Goal: Task Accomplishment & Management: Complete application form

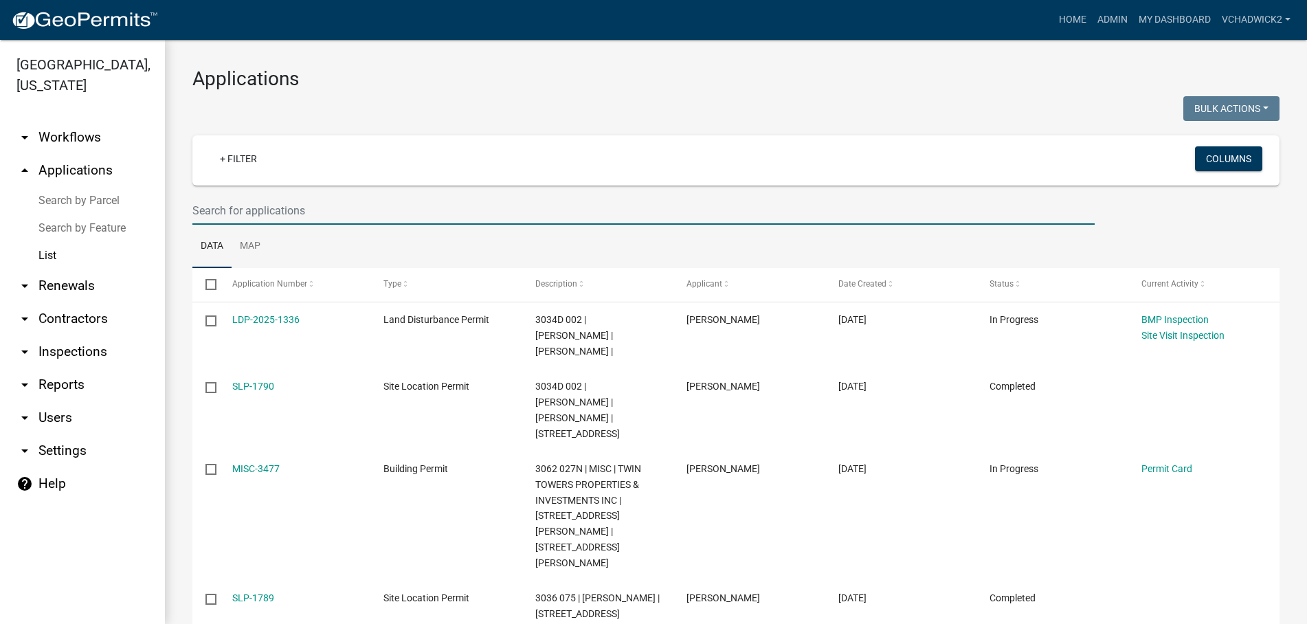
click at [261, 207] on input "text" at bounding box center [643, 210] width 902 height 28
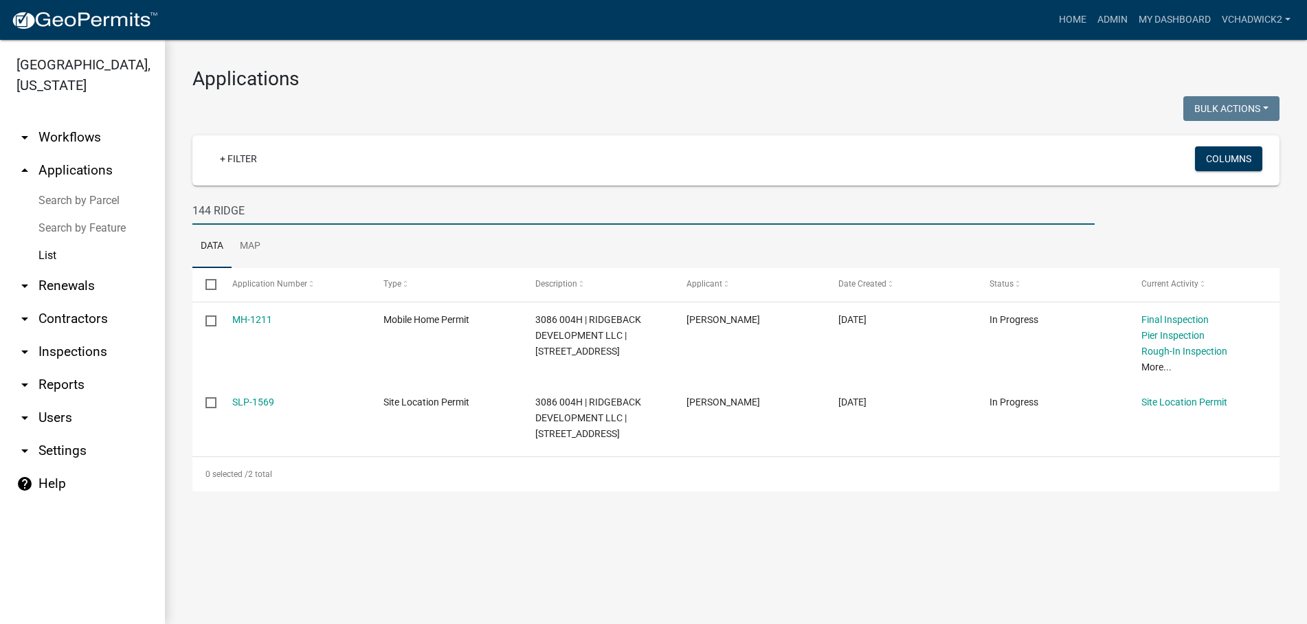
type input "144 RIDGE"
drag, startPoint x: 273, startPoint y: 211, endPoint x: -7, endPoint y: 186, distance: 281.4
click at [192, 196] on input "144 RIDGE" at bounding box center [643, 210] width 902 height 28
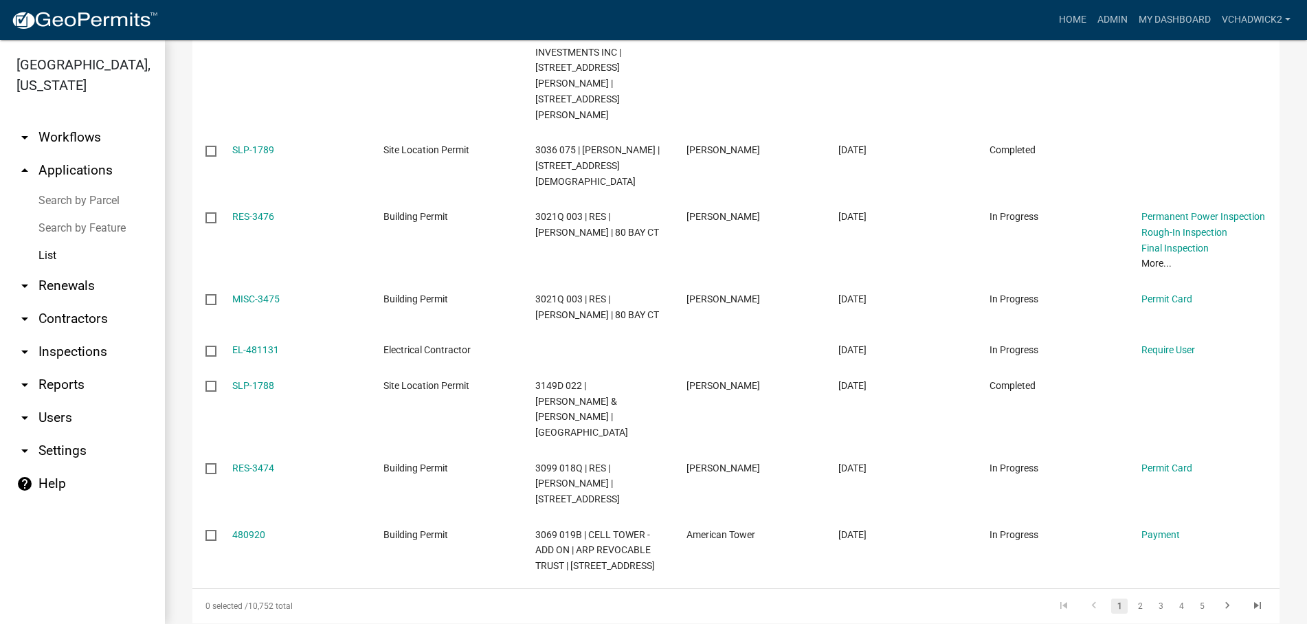
scroll to position [470, 0]
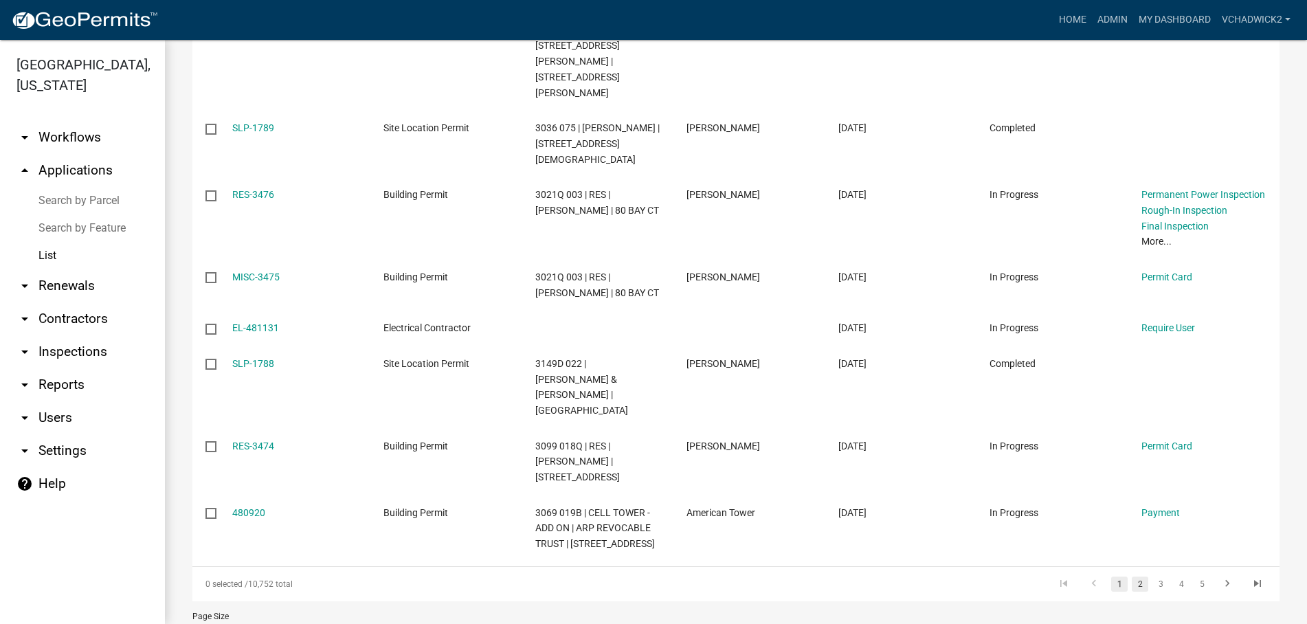
click at [1136, 576] on link "2" at bounding box center [1139, 583] width 16 height 15
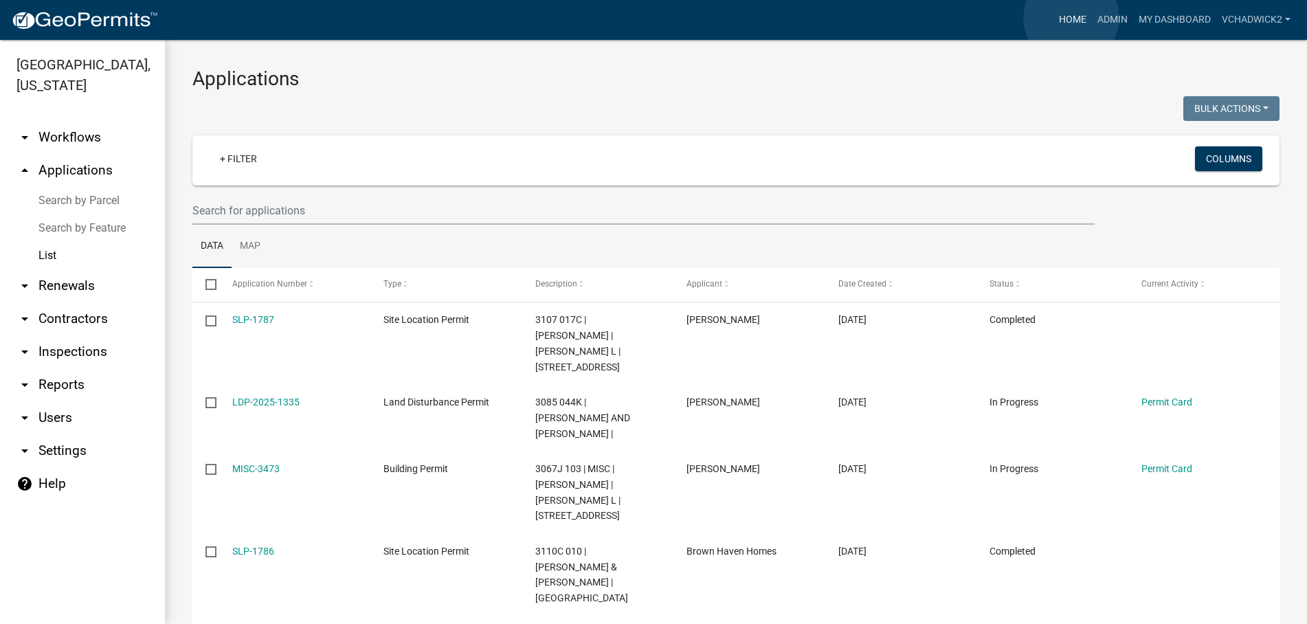
click at [1071, 18] on link "Home" at bounding box center [1072, 20] width 38 height 26
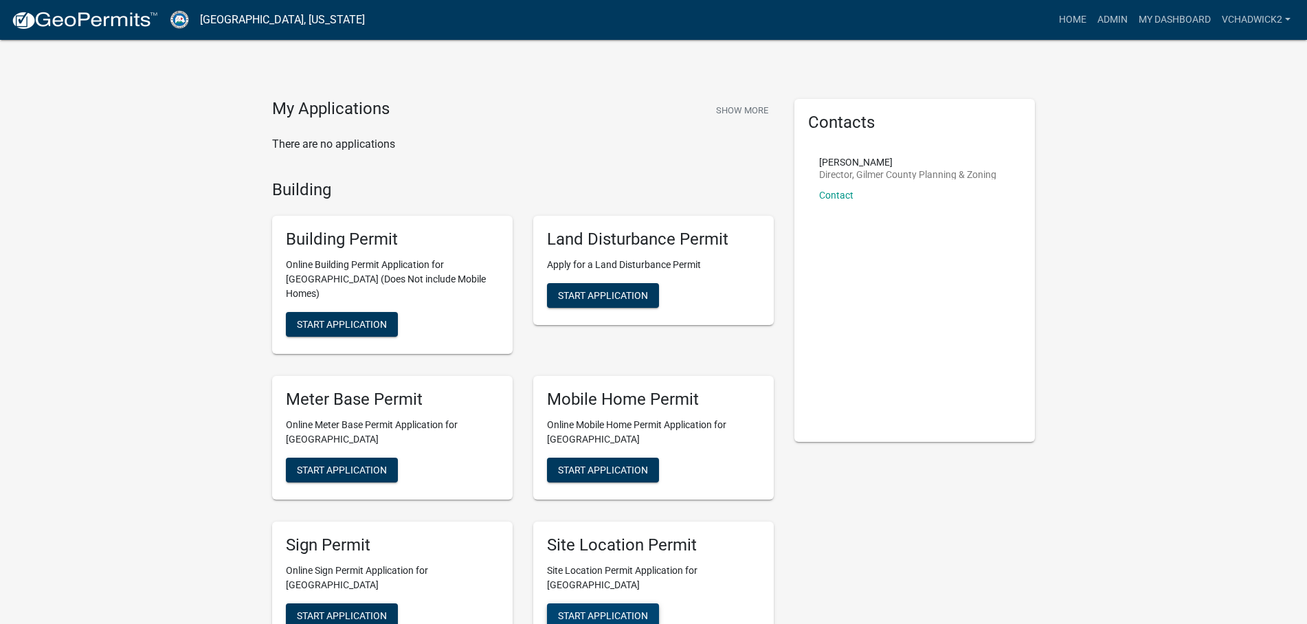
click at [598, 609] on span "Start Application" at bounding box center [603, 614] width 90 height 11
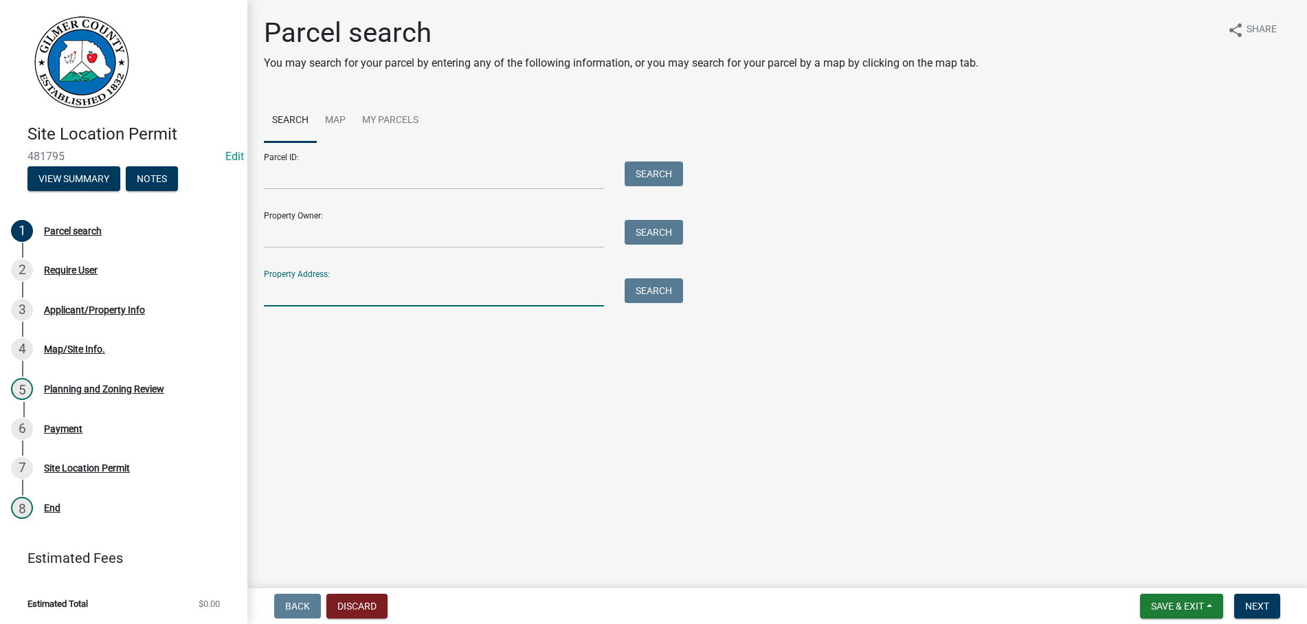
click at [300, 304] on input "Property Address:" at bounding box center [434, 292] width 340 height 28
type input "580 PLEASANT"
click at [638, 288] on button "Search" at bounding box center [653, 290] width 58 height 25
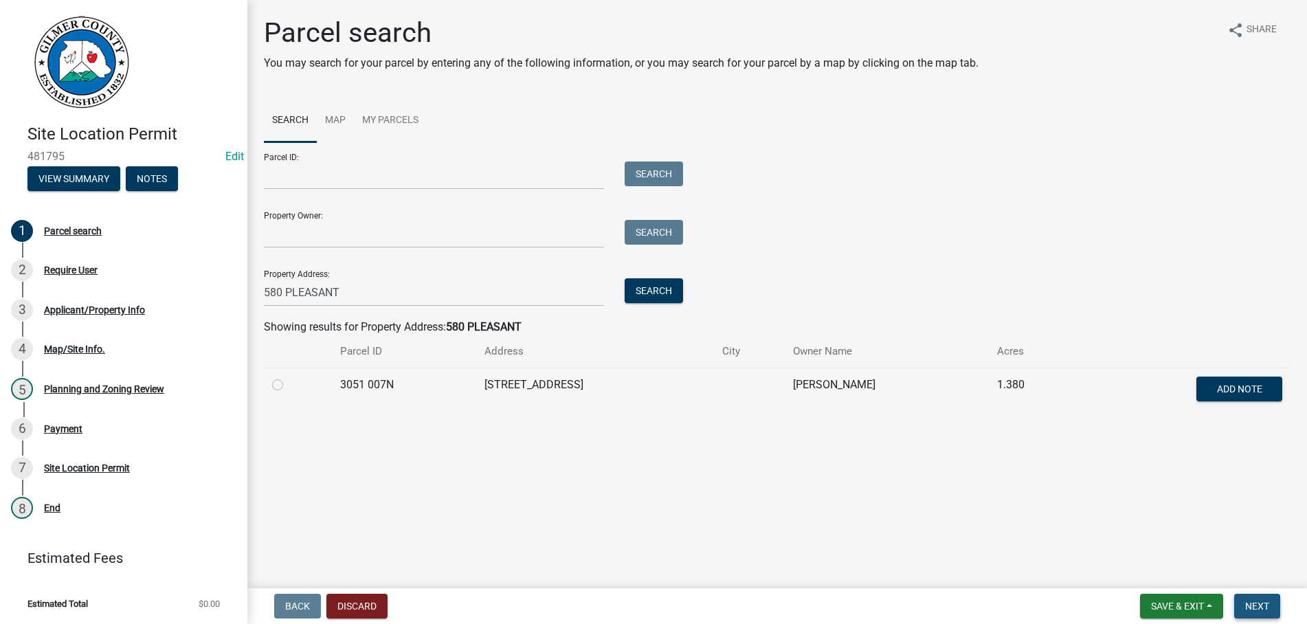
click at [1254, 608] on span "Next" at bounding box center [1257, 605] width 24 height 11
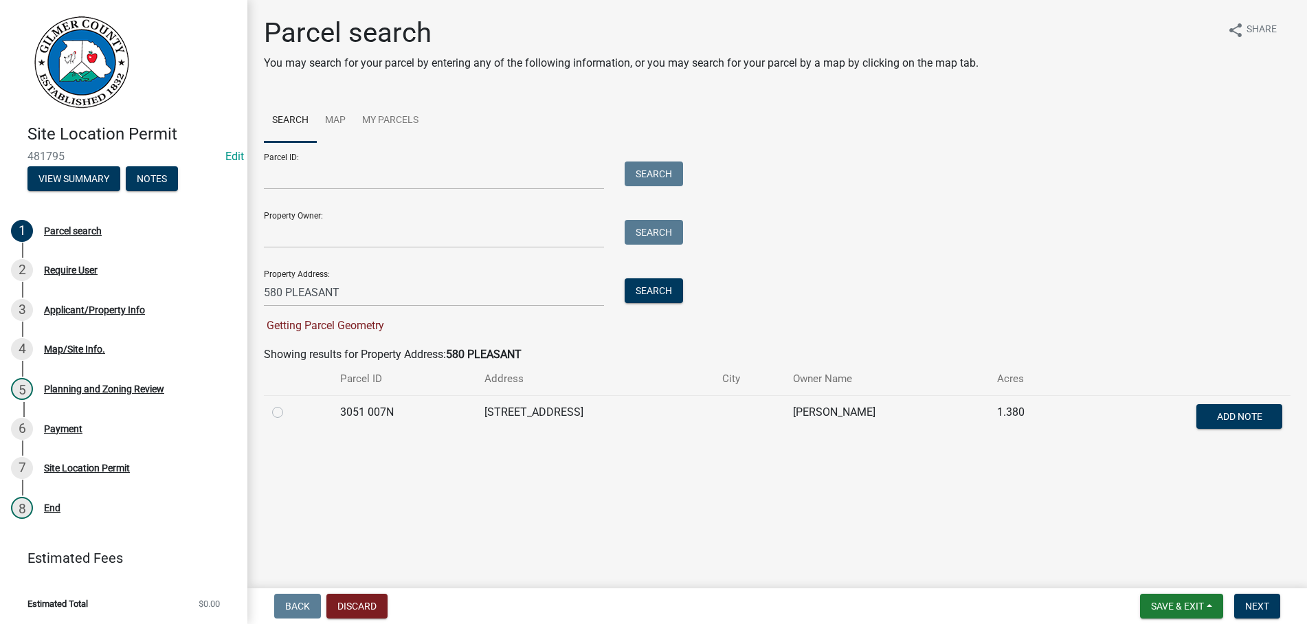
click at [289, 404] on label at bounding box center [289, 404] width 0 height 0
click at [289, 411] on 007N "radio" at bounding box center [293, 408] width 9 height 9
radio 007N "true"
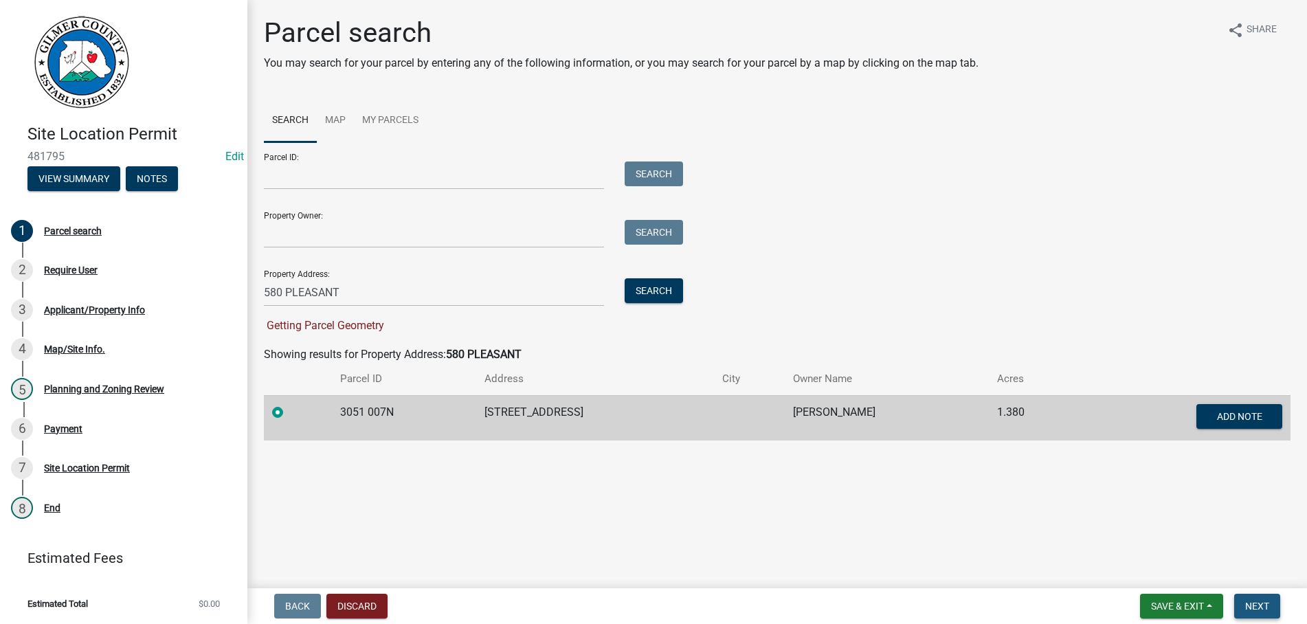
click at [1258, 605] on span "Next" at bounding box center [1257, 605] width 24 height 11
click at [1252, 604] on span "Next" at bounding box center [1257, 605] width 24 height 11
click at [648, 287] on button "Search" at bounding box center [653, 290] width 58 height 25
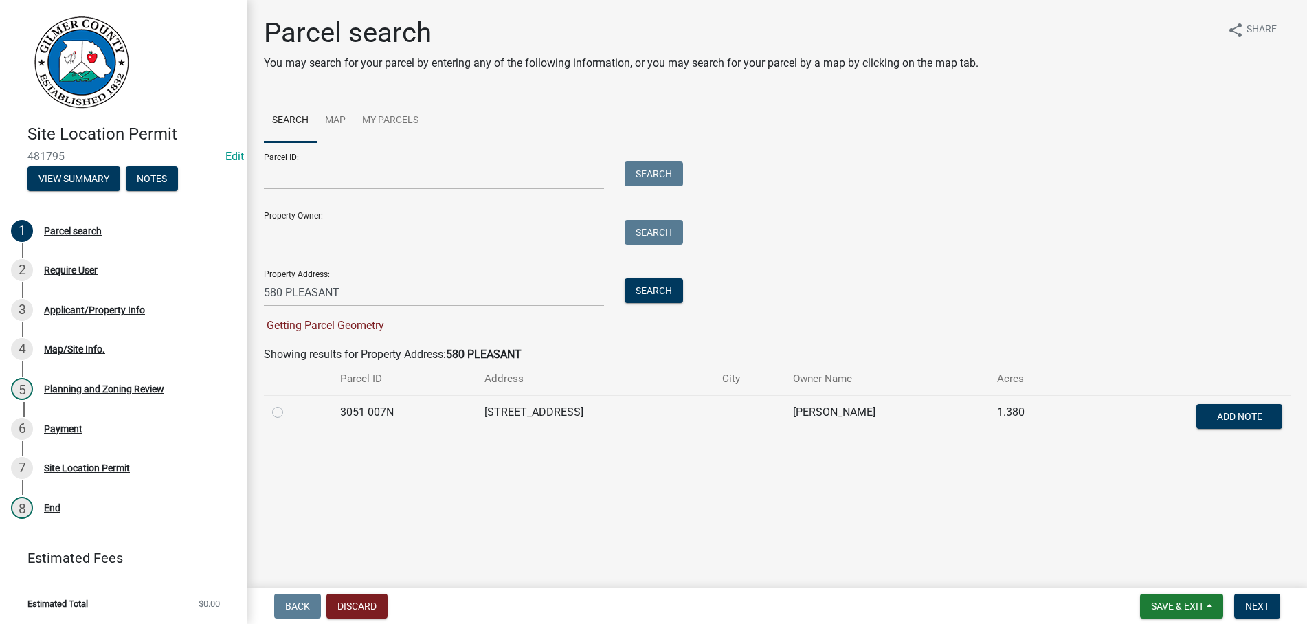
click at [284, 412] on div at bounding box center [298, 412] width 52 height 16
click at [289, 404] on label at bounding box center [289, 404] width 0 height 0
click at [289, 413] on 007N "radio" at bounding box center [293, 408] width 9 height 9
radio 007N "true"
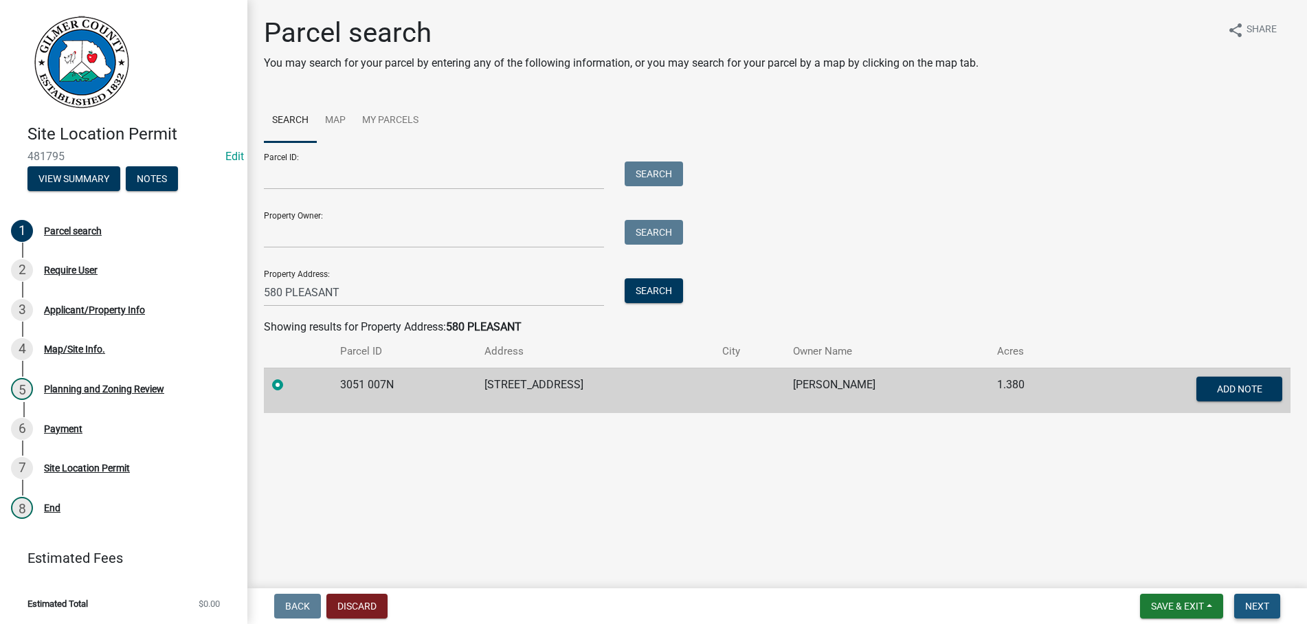
click at [1249, 602] on span "Next" at bounding box center [1257, 605] width 24 height 11
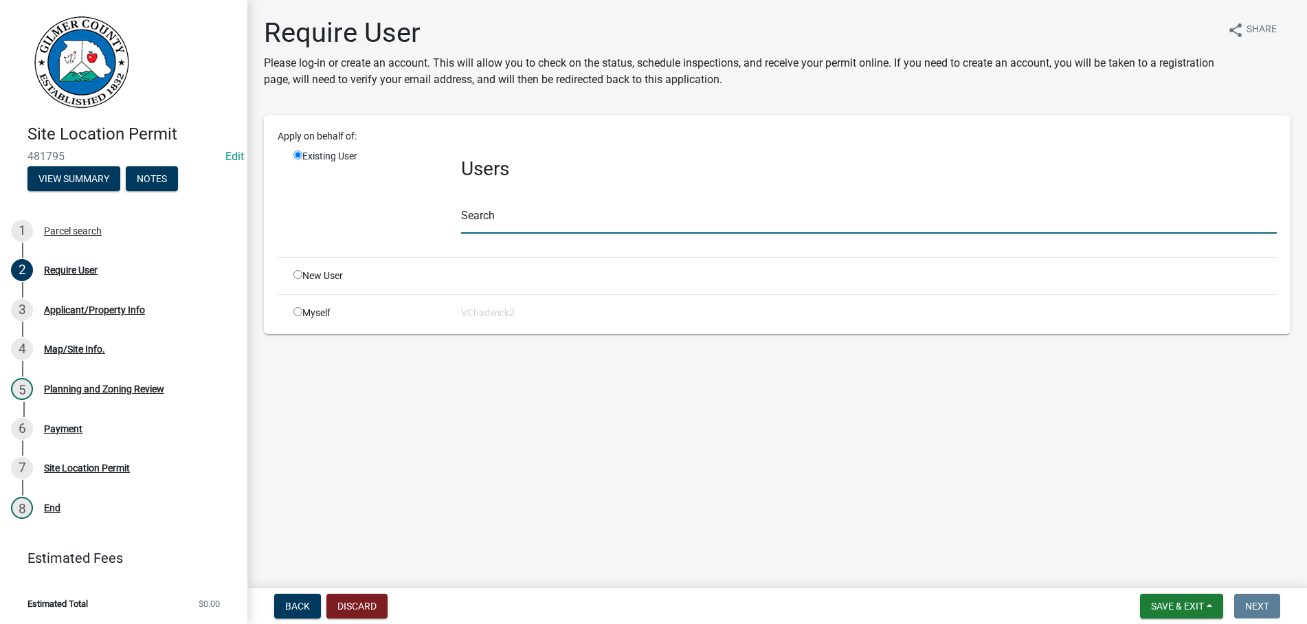
click at [500, 221] on input "text" at bounding box center [868, 219] width 815 height 28
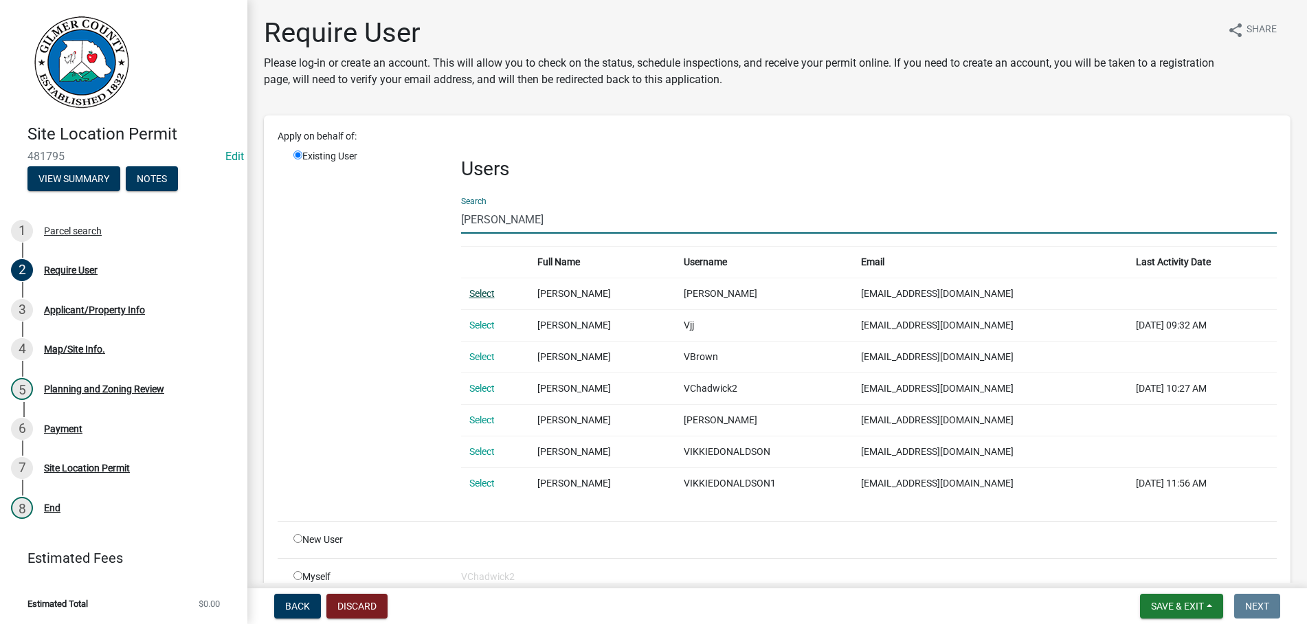
type input "[PERSON_NAME]"
click at [480, 293] on link "Select" at bounding box center [481, 293] width 25 height 11
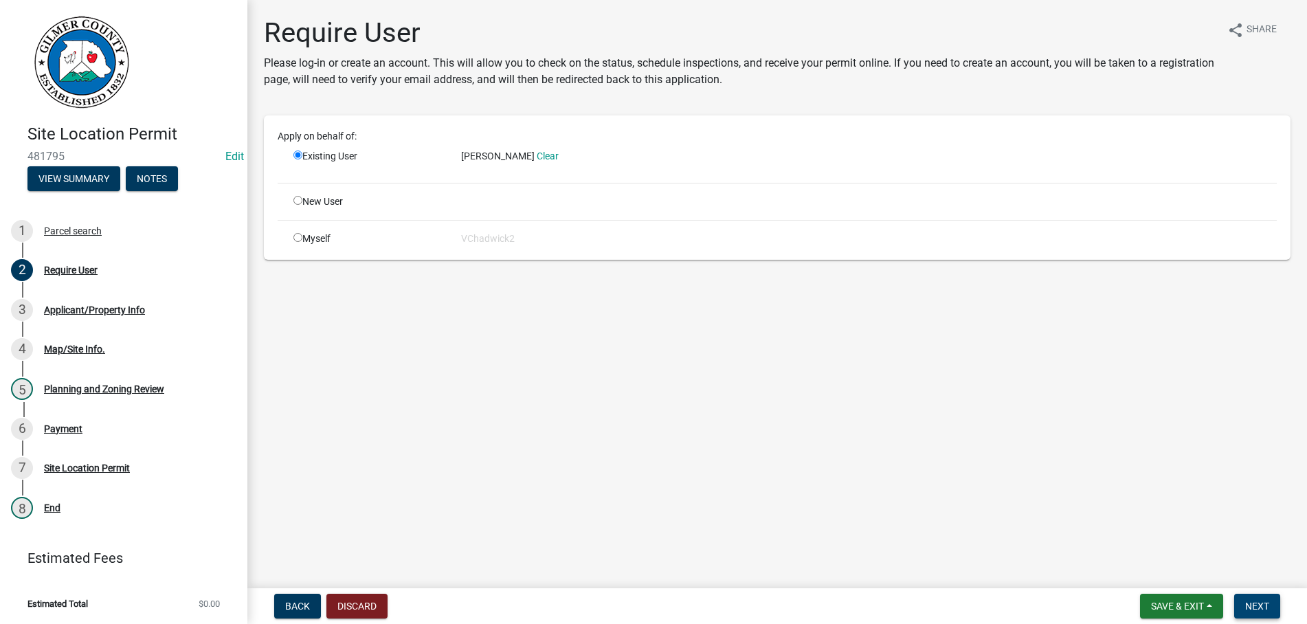
click at [1257, 602] on span "Next" at bounding box center [1257, 605] width 24 height 11
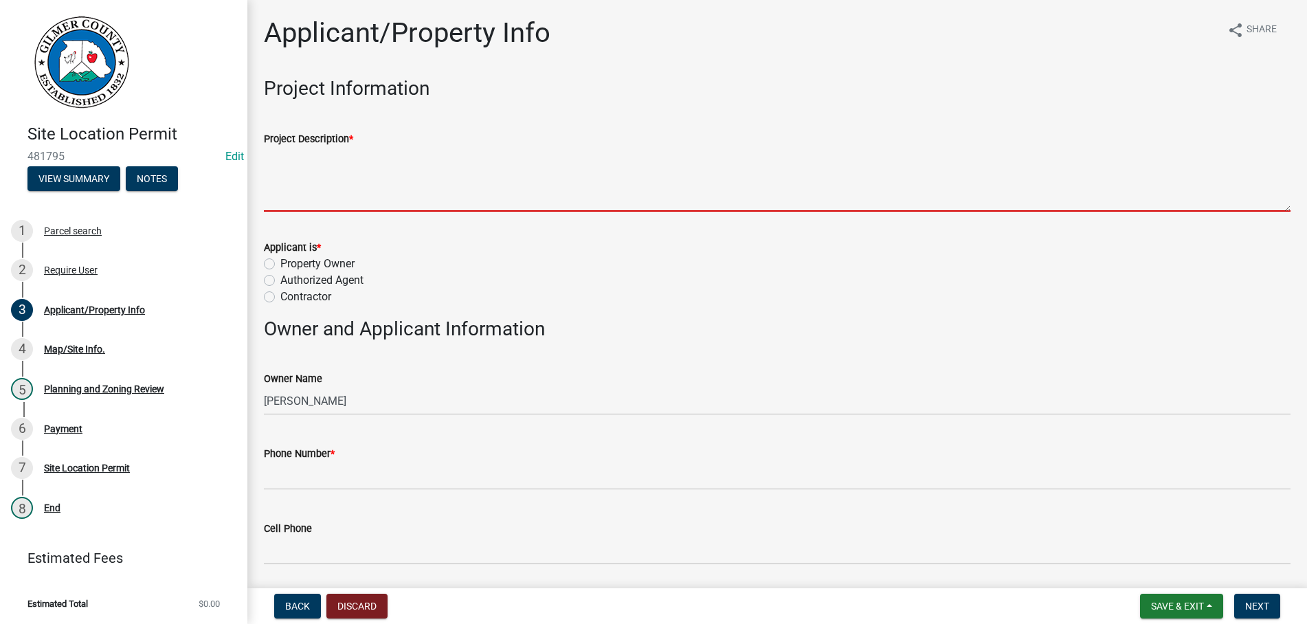
click at [375, 148] on textarea "Project Description *" at bounding box center [777, 179] width 1026 height 65
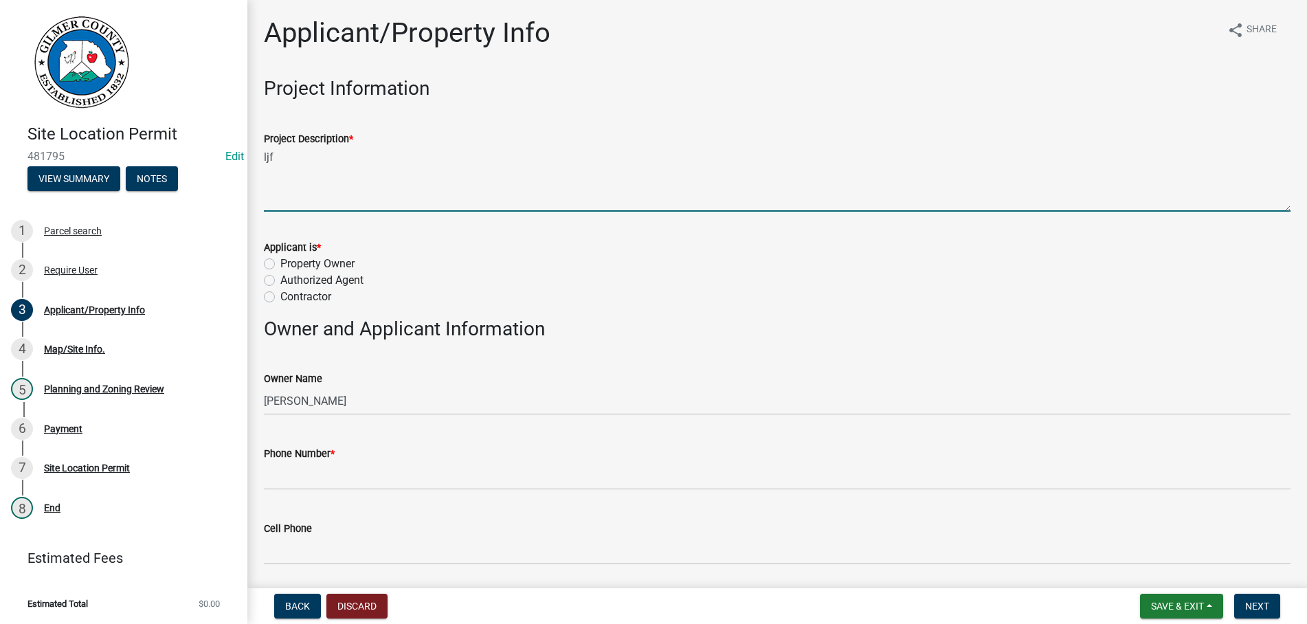
type textarea "ljf"
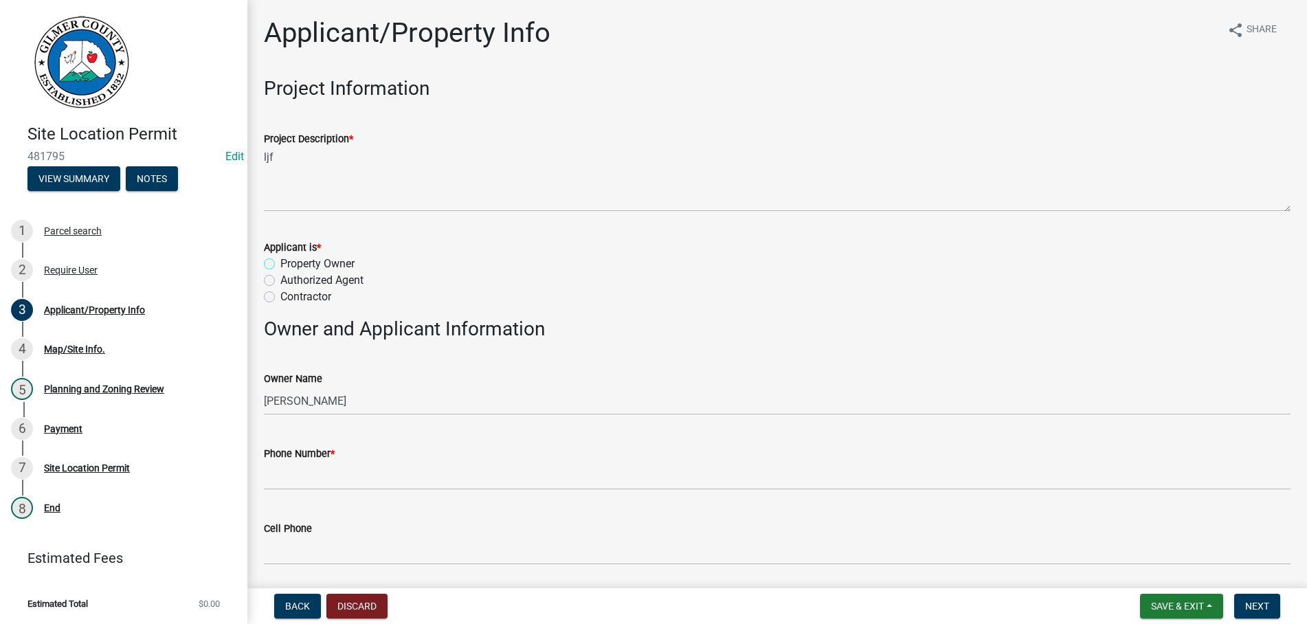
click at [280, 256] on input "Property Owner" at bounding box center [284, 260] width 9 height 9
radio input "true"
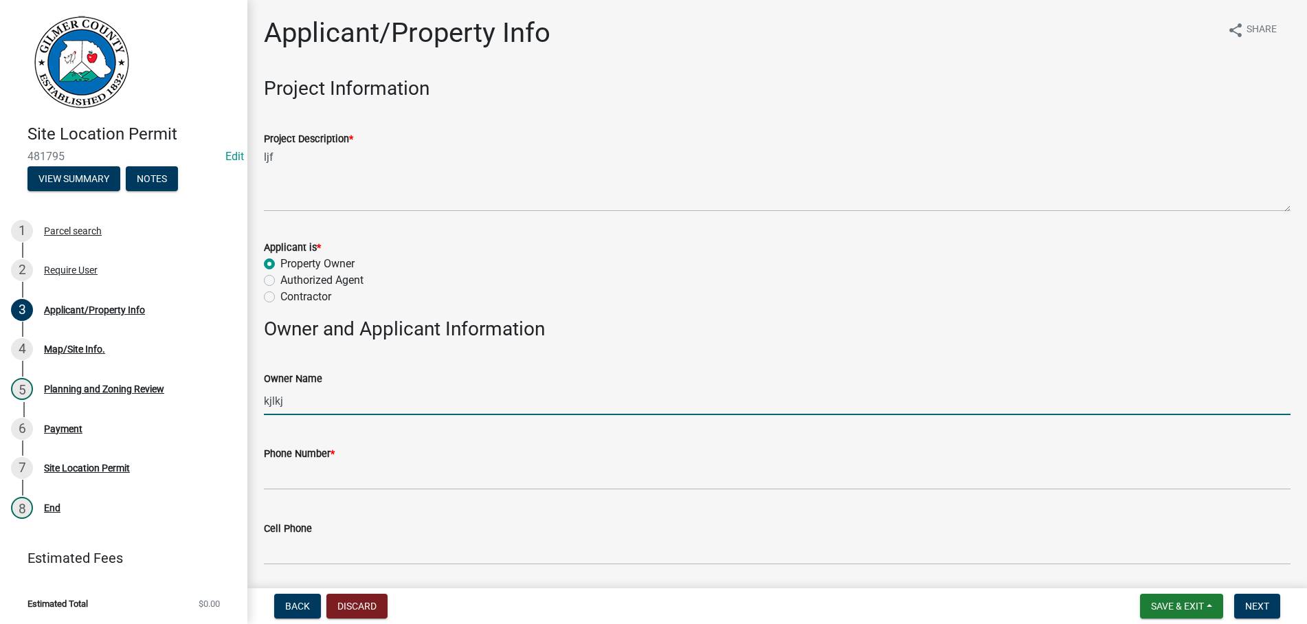
type input "kjlkj"
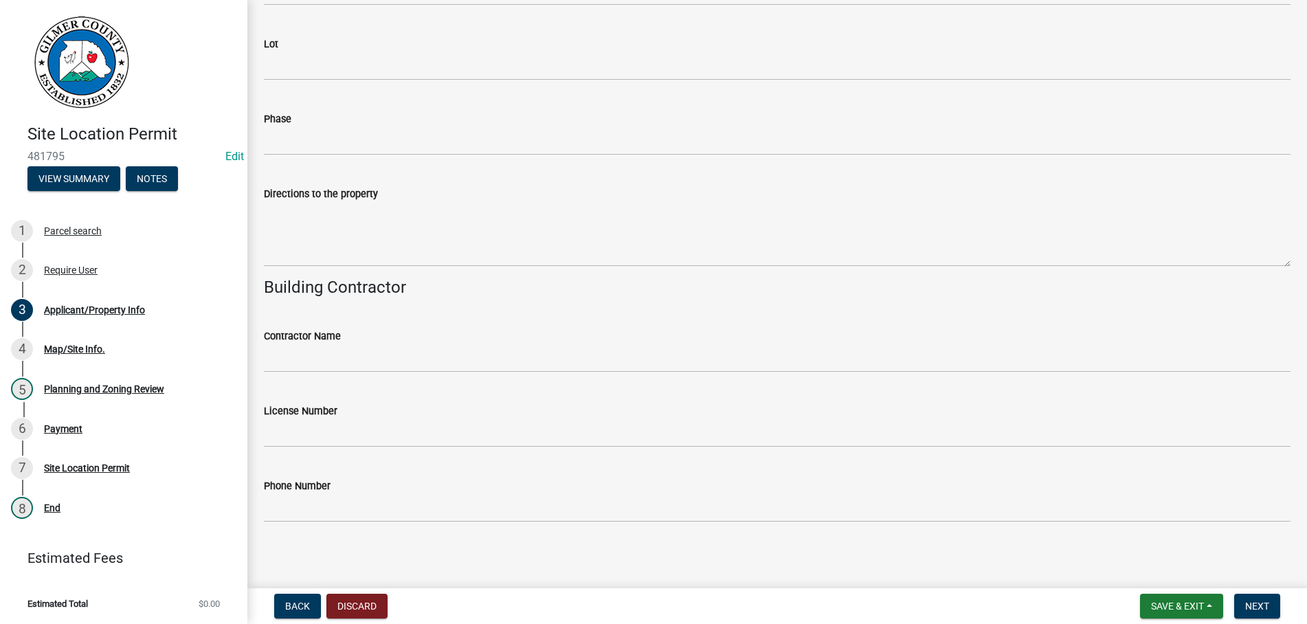
scroll to position [1272, 0]
type input "123-123-9999"
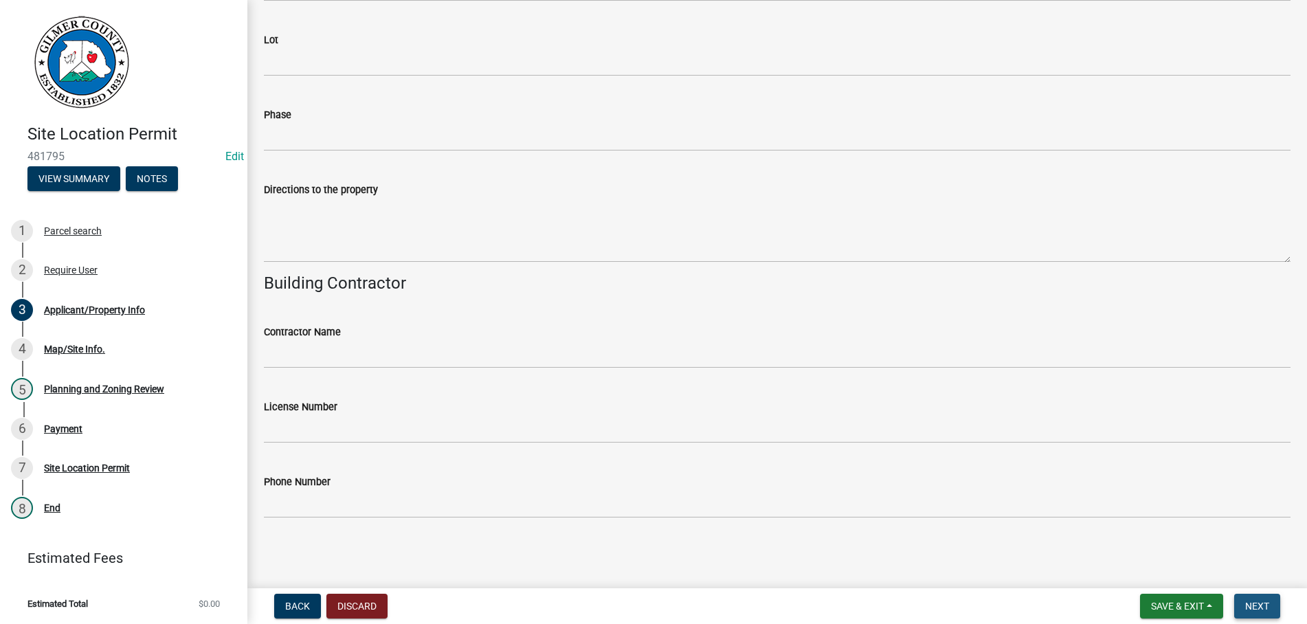
click at [1259, 604] on span "Next" at bounding box center [1257, 605] width 24 height 11
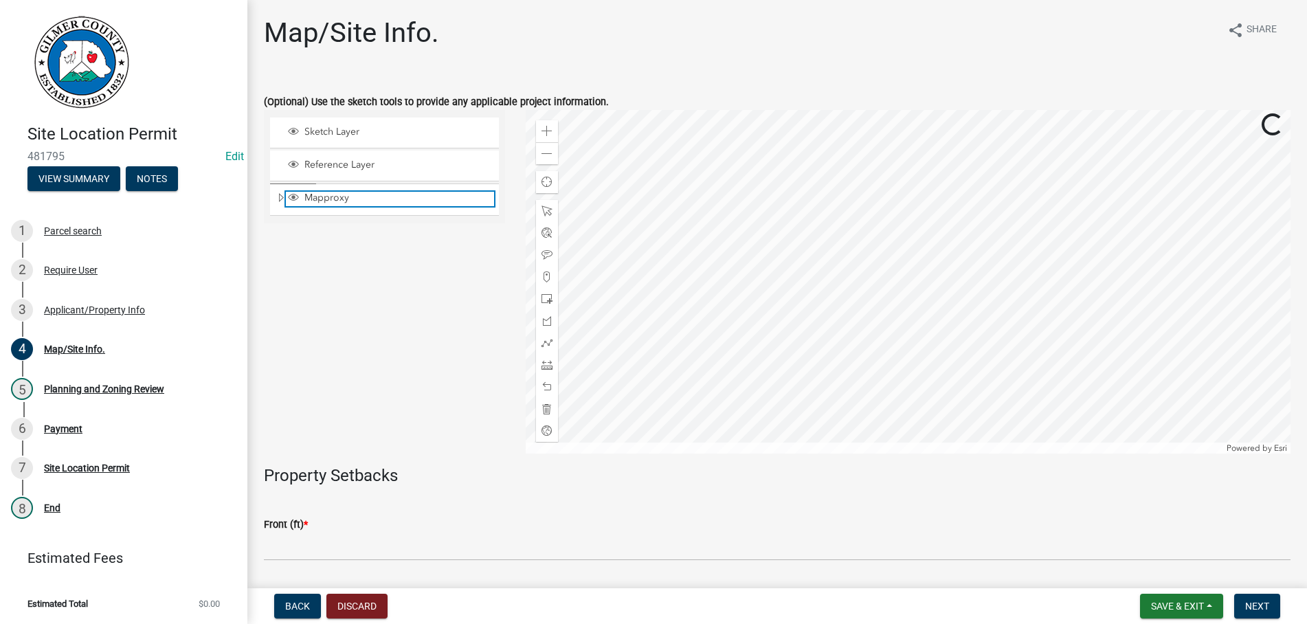
click at [358, 199] on span "Mapproxy" at bounding box center [397, 198] width 193 height 12
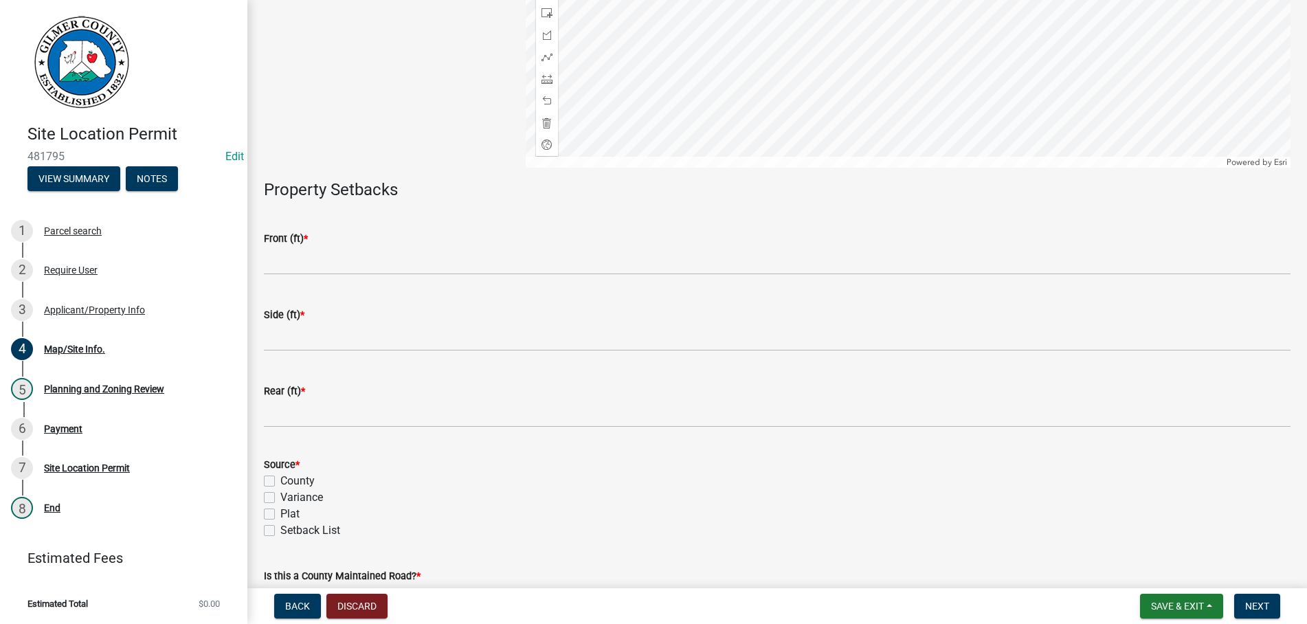
scroll to position [386, 0]
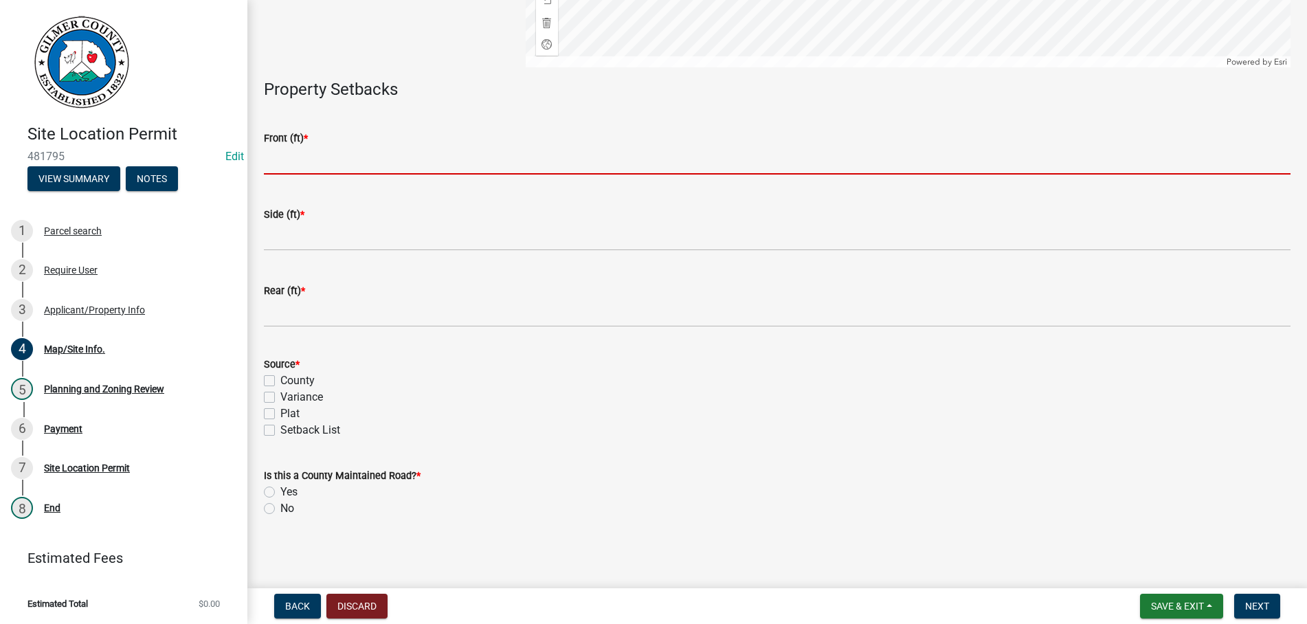
click at [340, 158] on input "text" at bounding box center [777, 160] width 1026 height 28
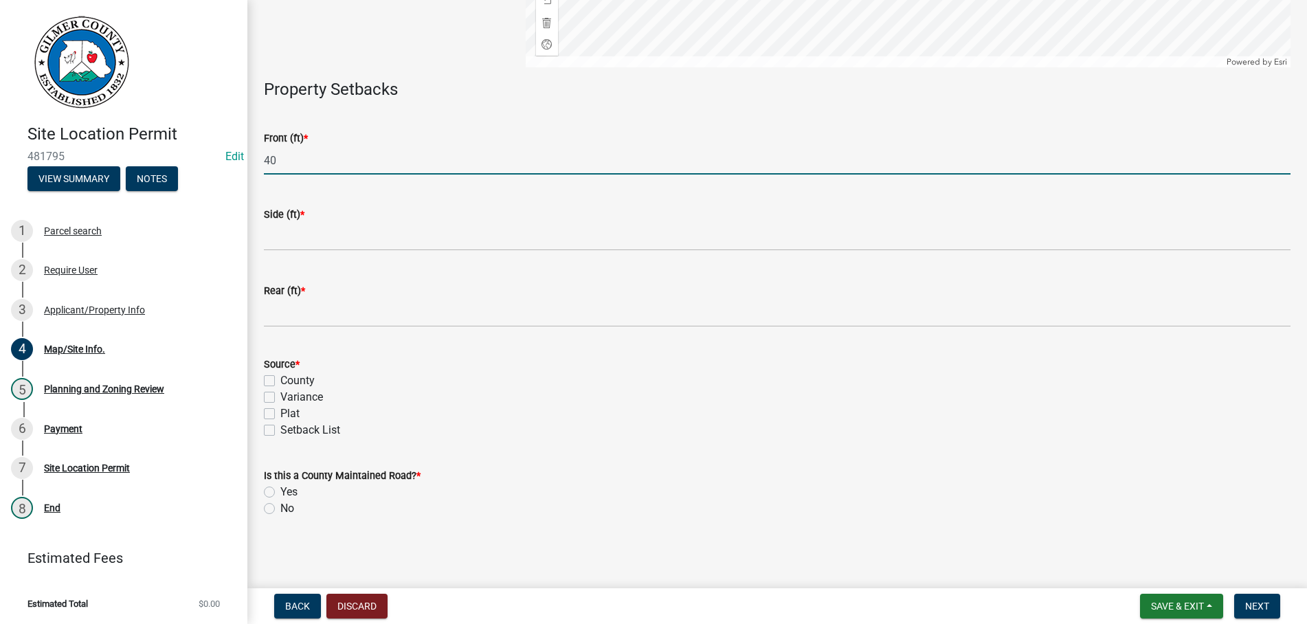
type input "40"
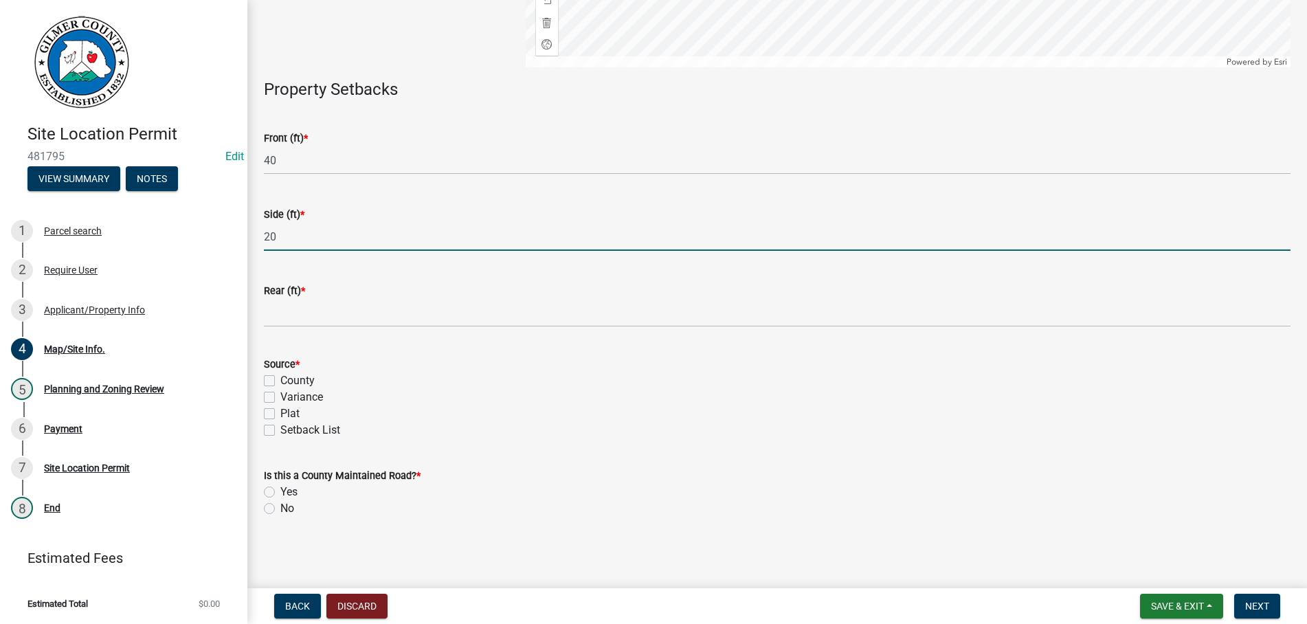
type input "20"
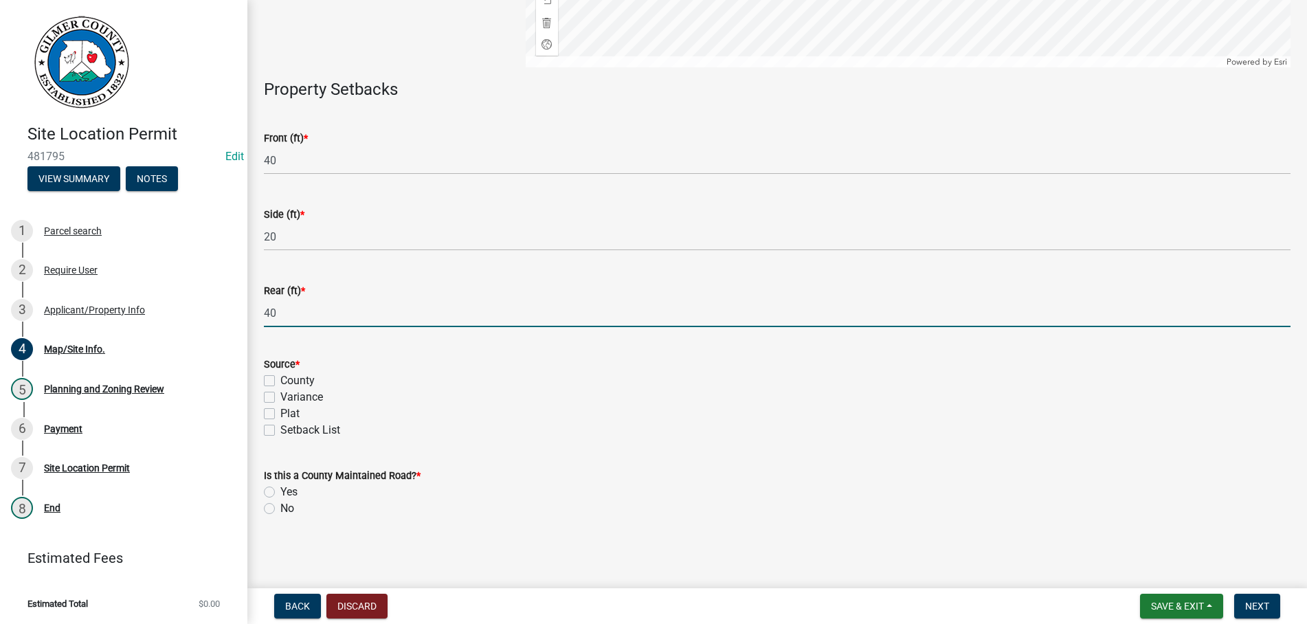
type input "40"
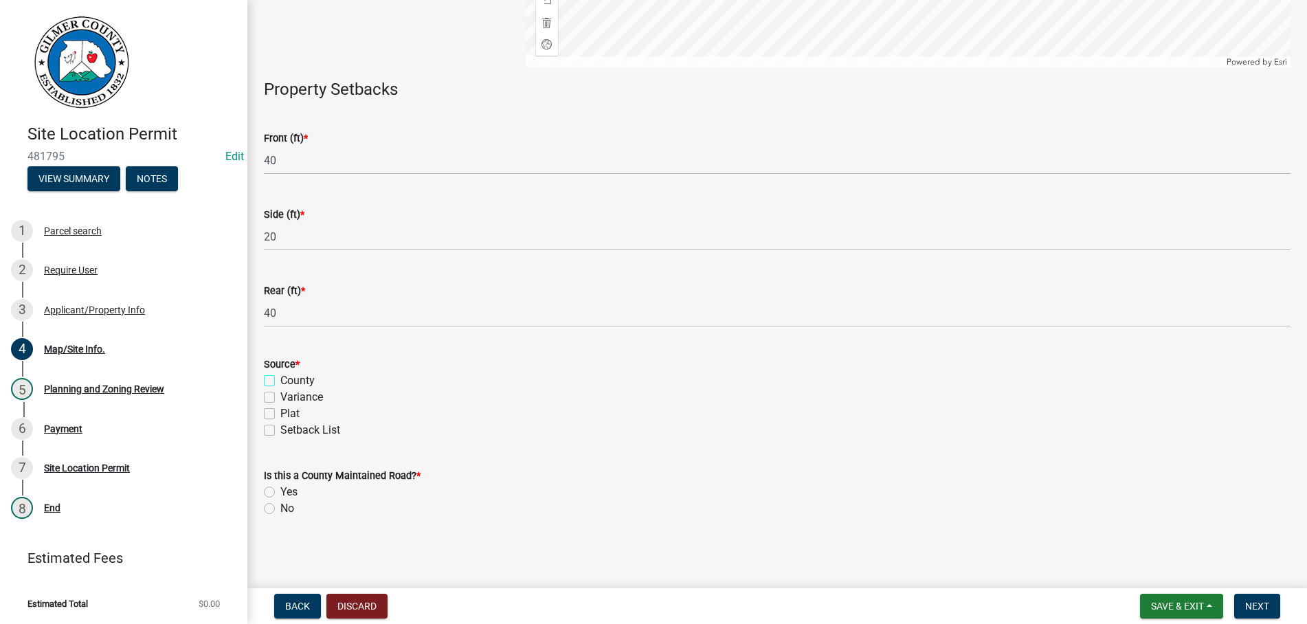
click at [280, 372] on input "County" at bounding box center [284, 376] width 9 height 9
checkbox input "true"
checkbox input "false"
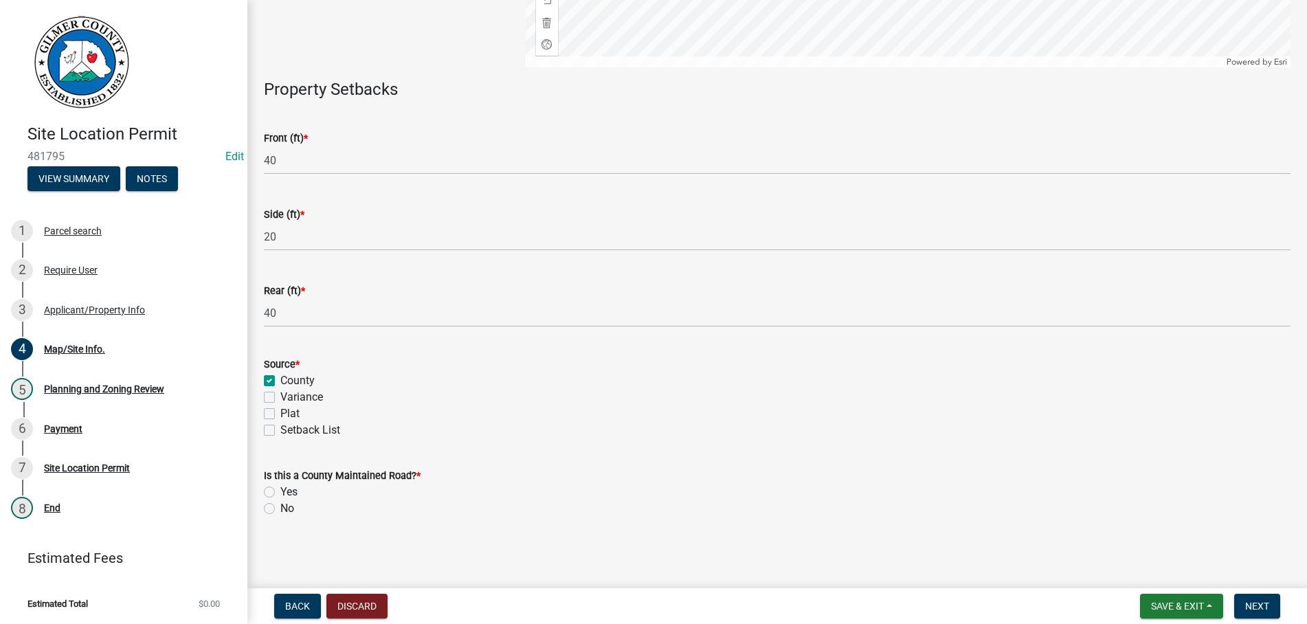
click at [280, 490] on label "Yes" at bounding box center [288, 492] width 17 height 16
click at [280, 490] on input "Yes" at bounding box center [284, 488] width 9 height 9
radio input "true"
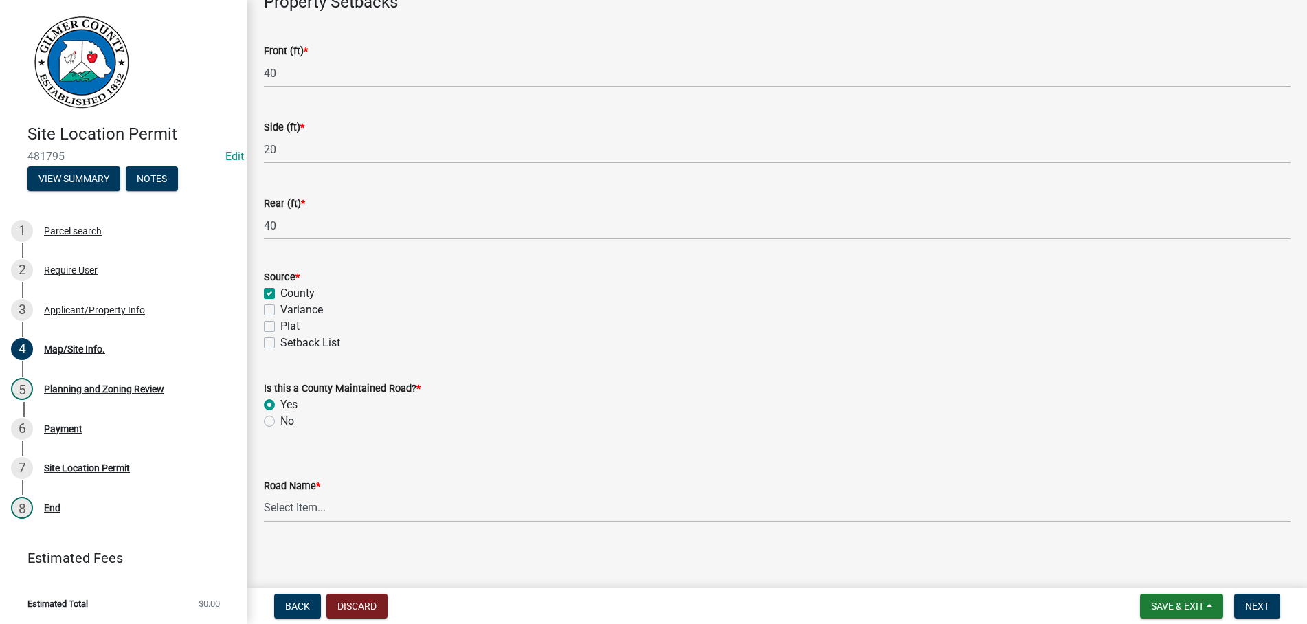
scroll to position [479, 0]
click at [264, 488] on select "Select Item... [PERSON_NAME][GEOGRAPHIC_DATA] [GEOGRAPHIC_DATA][PERSON_NAME][PE…" at bounding box center [777, 502] width 1026 height 28
click at [398, 545] on main "Map/Site Info. share Share (Optional) Use the sketch tools to provide any appli…" at bounding box center [776, 291] width 1059 height 583
click at [264, 488] on select "Select Item... [PERSON_NAME][GEOGRAPHIC_DATA] [GEOGRAPHIC_DATA][PERSON_NAME][PE…" at bounding box center [777, 502] width 1026 height 28
drag, startPoint x: 308, startPoint y: 506, endPoint x: 397, endPoint y: 548, distance: 98.4
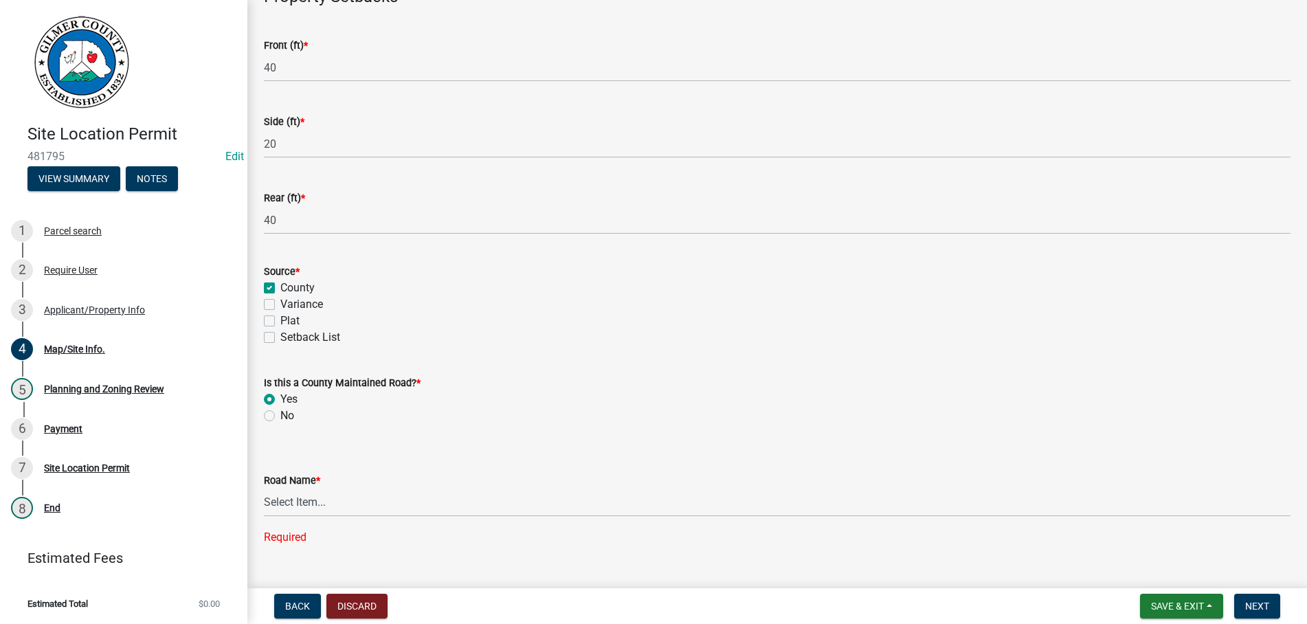
click at [397, 548] on wm-data-entity-input "Road Name * Select Item... [PERSON_NAME][GEOGRAPHIC_DATA] [GEOGRAPHIC_DATA][PER…" at bounding box center [777, 496] width 1026 height 120
click at [280, 396] on label "Yes" at bounding box center [288, 399] width 17 height 16
click at [280, 396] on input "Yes" at bounding box center [284, 395] width 9 height 9
select select "5e52f36b-b054-4226-9541-457f6fc41fbc"
click at [359, 601] on button "Discard" at bounding box center [356, 606] width 61 height 25
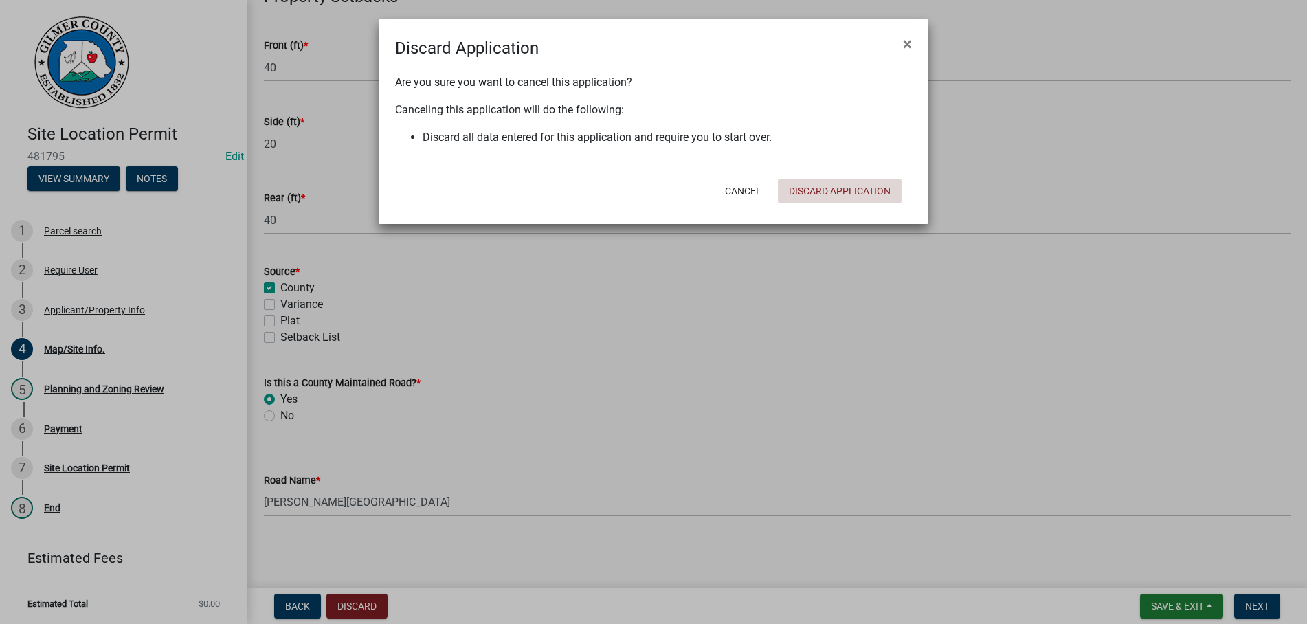
click at [831, 186] on button "Discard Application" at bounding box center [840, 191] width 124 height 25
